Goal: Information Seeking & Learning: Learn about a topic

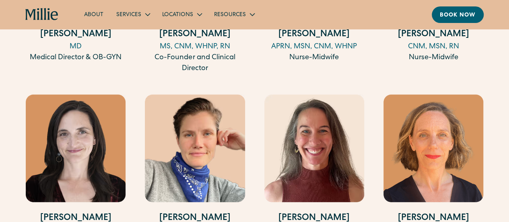
scroll to position [1007, 0]
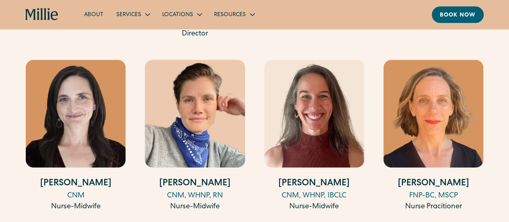
click at [213, 135] on img at bounding box center [195, 114] width 100 height 108
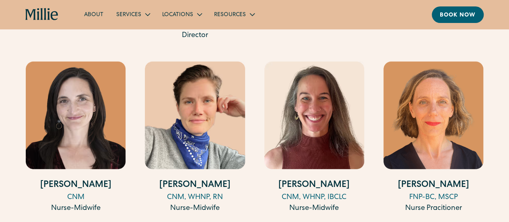
click at [418, 132] on img at bounding box center [434, 116] width 100 height 108
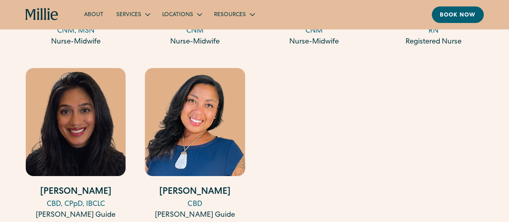
scroll to position [1366, 0]
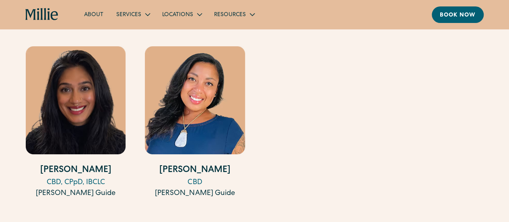
click at [192, 117] on img at bounding box center [195, 100] width 100 height 108
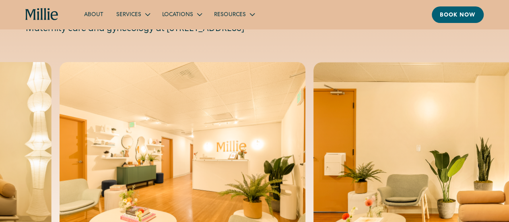
scroll to position [0, 0]
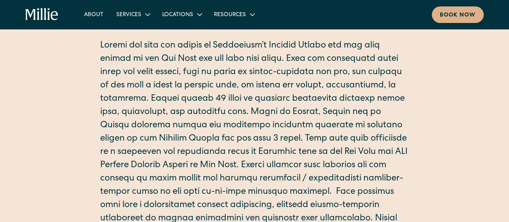
scroll to position [201, 0]
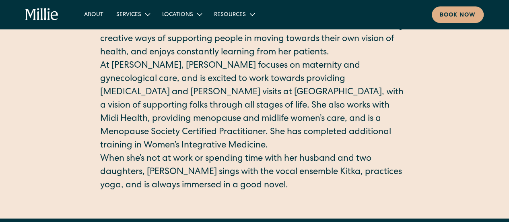
scroll to position [322, 0]
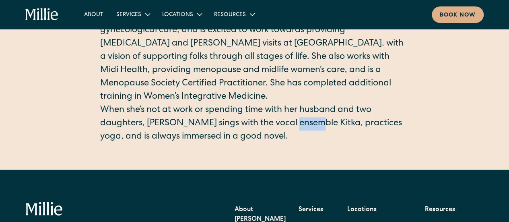
drag, startPoint x: 287, startPoint y: 109, endPoint x: 306, endPoint y: 114, distance: 20.0
click at [306, 114] on p "When she’s not at work or spending time with her husband and two daughters, [PE…" at bounding box center [254, 124] width 309 height 40
copy p "Kitka"
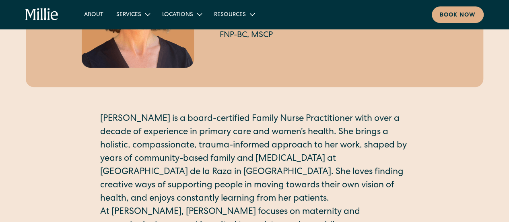
scroll to position [81, 0]
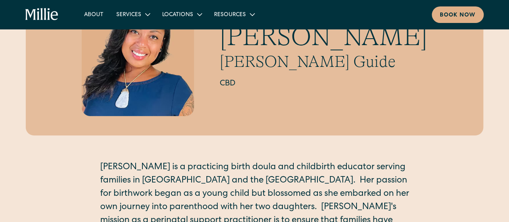
scroll to position [40, 0]
